Goal: Communication & Community: Connect with others

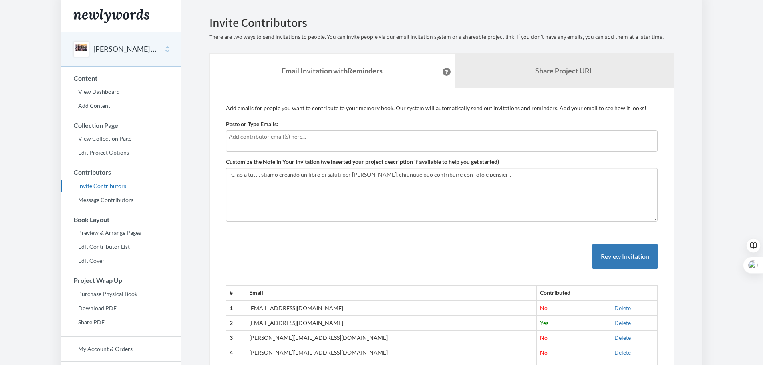
click at [279, 139] on input "text" at bounding box center [442, 136] width 426 height 9
click at [273, 138] on input "text" at bounding box center [442, 136] width 426 height 9
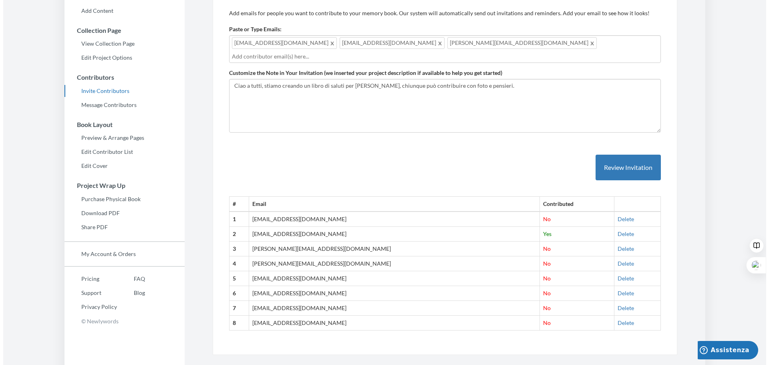
scroll to position [109, 0]
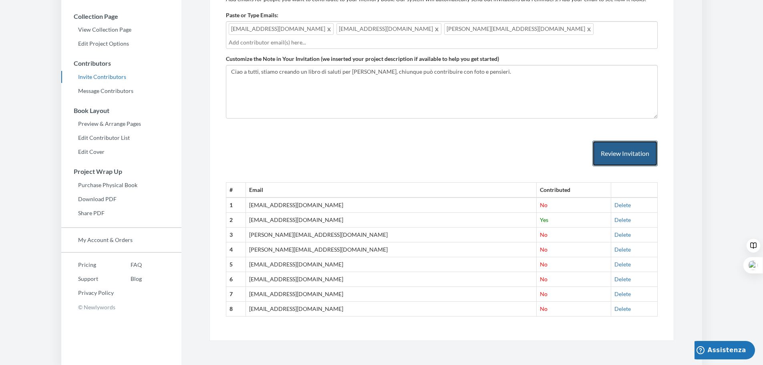
click at [611, 160] on button "Review Invitation" at bounding box center [625, 154] width 65 height 26
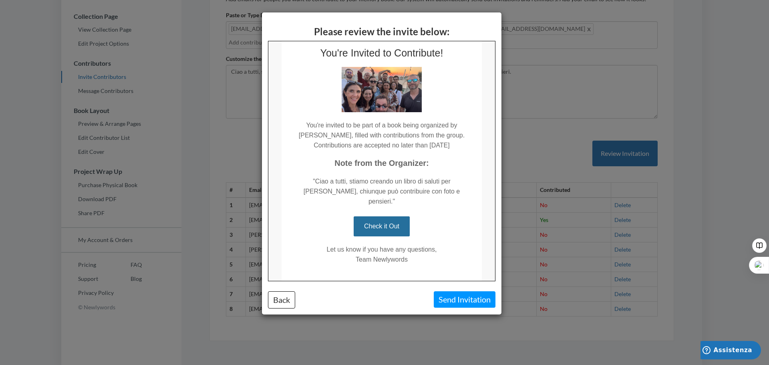
scroll to position [40, 0]
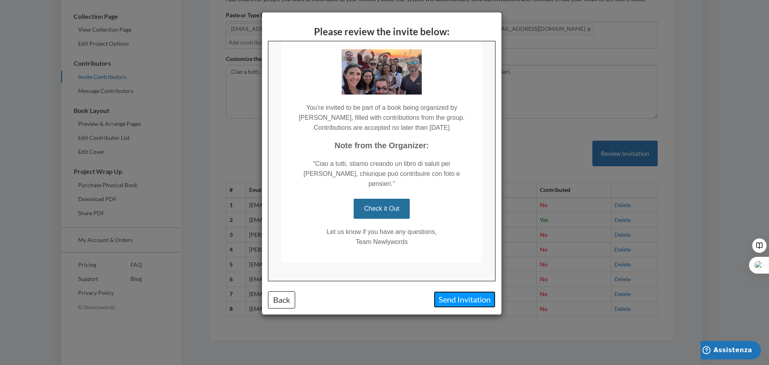
click at [456, 301] on button "Send Invitation" at bounding box center [465, 299] width 62 height 16
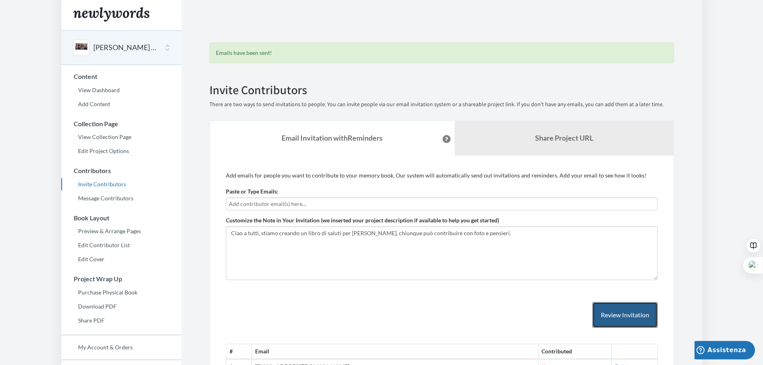
scroll to position [0, 0]
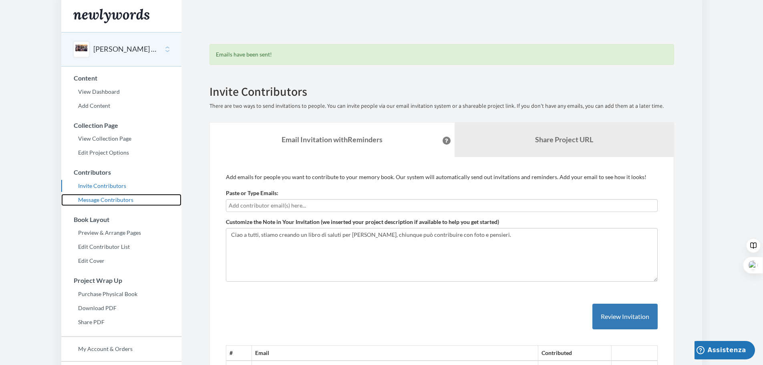
click at [105, 199] on link "Message Contributors" at bounding box center [121, 200] width 120 height 12
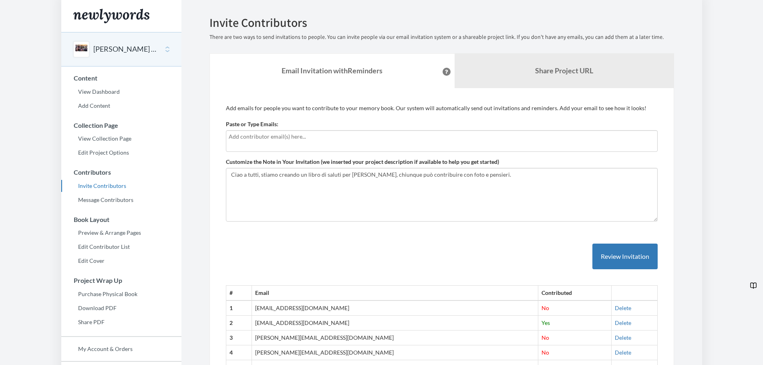
click at [292, 139] on input "text" at bounding box center [442, 136] width 426 height 9
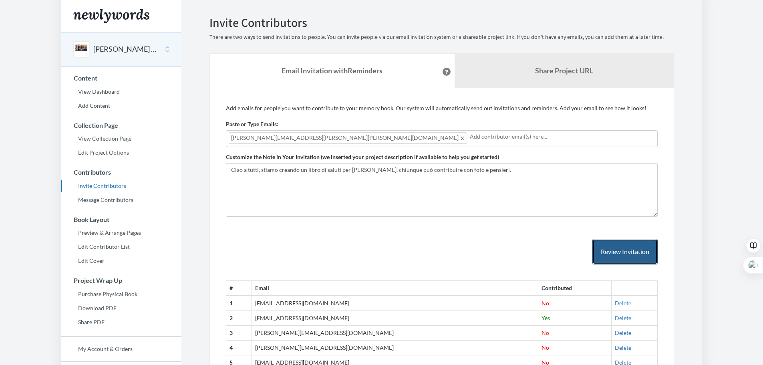
click at [646, 252] on button "Review Invitation" at bounding box center [625, 252] width 65 height 26
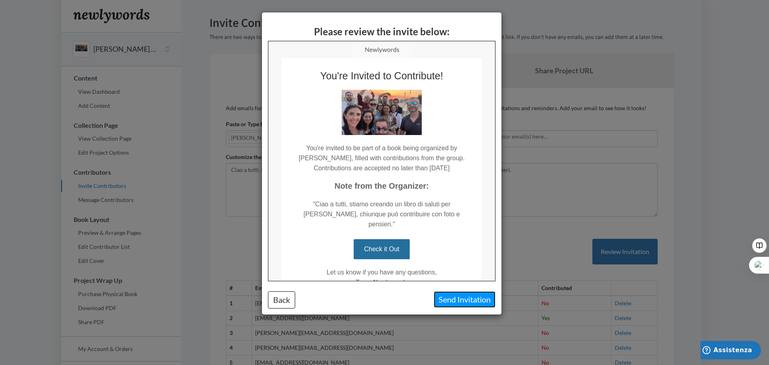
click at [463, 300] on button "Send Invitation" at bounding box center [465, 299] width 62 height 16
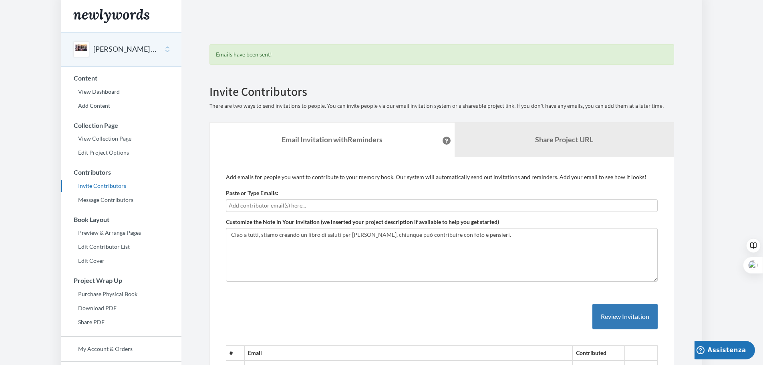
click at [100, 49] on button "[PERSON_NAME] Farewell" at bounding box center [125, 49] width 65 height 10
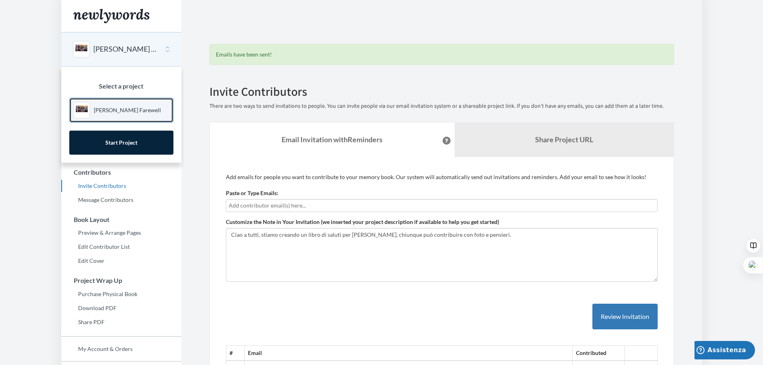
click at [135, 111] on p "[PERSON_NAME] Farewell" at bounding box center [127, 110] width 67 height 8
